Goal: Check status: Check status

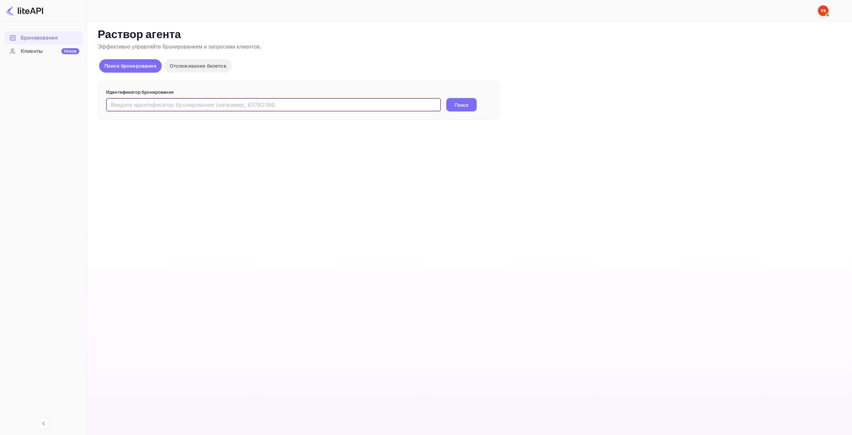
click at [283, 106] on input "text" at bounding box center [273, 104] width 335 height 13
paste input "8969440"
type input "8969440"
click at [462, 102] on ya-tr-span "Поиск" at bounding box center [461, 104] width 14 height 7
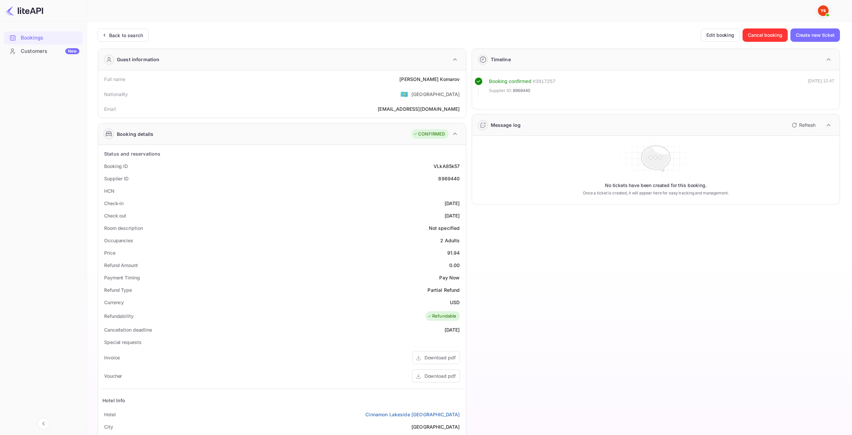
click at [453, 253] on div "91.94" at bounding box center [453, 252] width 13 height 7
click at [453, 255] on div "91.94" at bounding box center [453, 252] width 13 height 7
copy div "91.94"
click at [453, 301] on div "USD" at bounding box center [455, 302] width 10 height 7
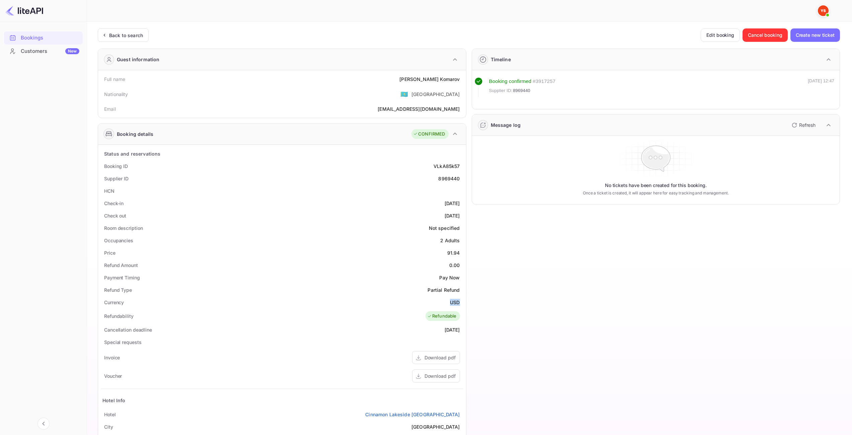
click at [453, 301] on div "USD" at bounding box center [455, 302] width 10 height 7
copy div "USD"
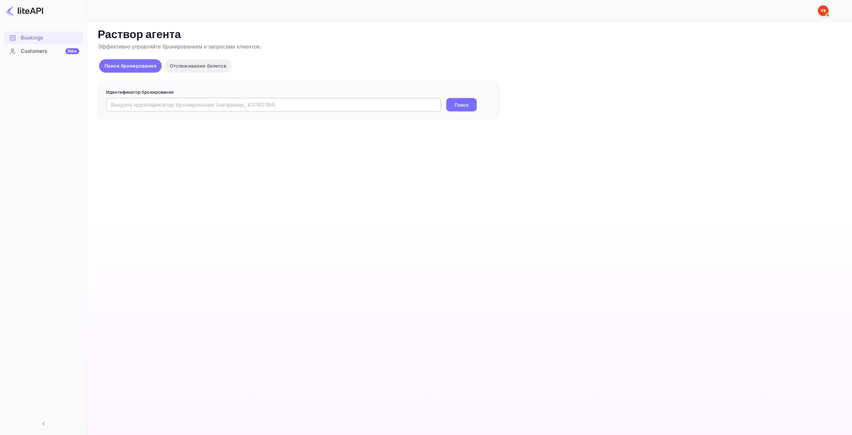
click at [384, 109] on input "text" at bounding box center [273, 104] width 335 height 13
paste input "9333969"
type input "9333969"
click at [469, 102] on button "Поиск" at bounding box center [461, 104] width 30 height 13
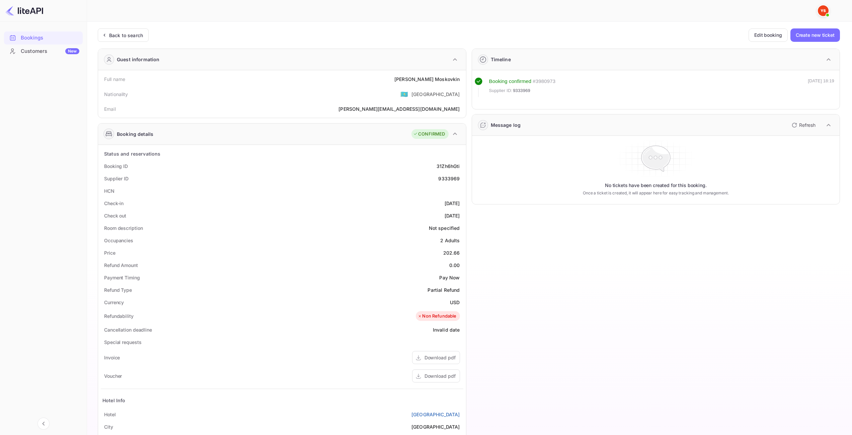
click at [452, 252] on div "202.66" at bounding box center [451, 252] width 17 height 7
click at [450, 252] on div "202.66" at bounding box center [451, 252] width 17 height 7
copy div "202.66"
click at [451, 300] on div "USD" at bounding box center [455, 302] width 10 height 7
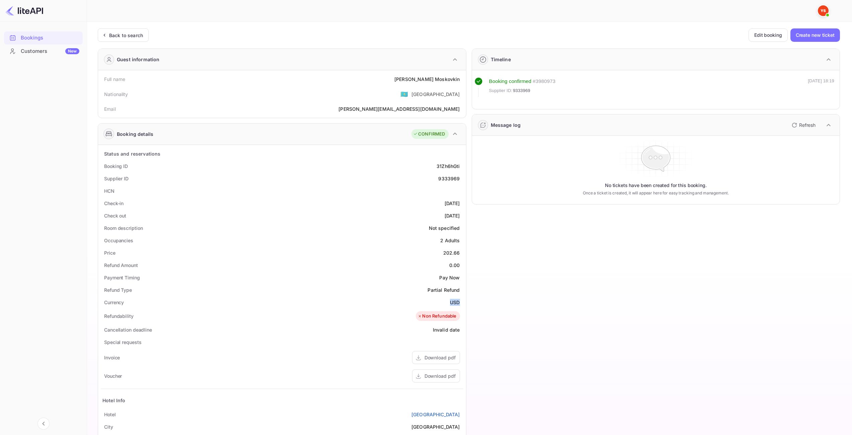
click at [451, 300] on div "USD" at bounding box center [455, 302] width 10 height 7
copy div "USD"
